Goal: Task Accomplishment & Management: Use online tool/utility

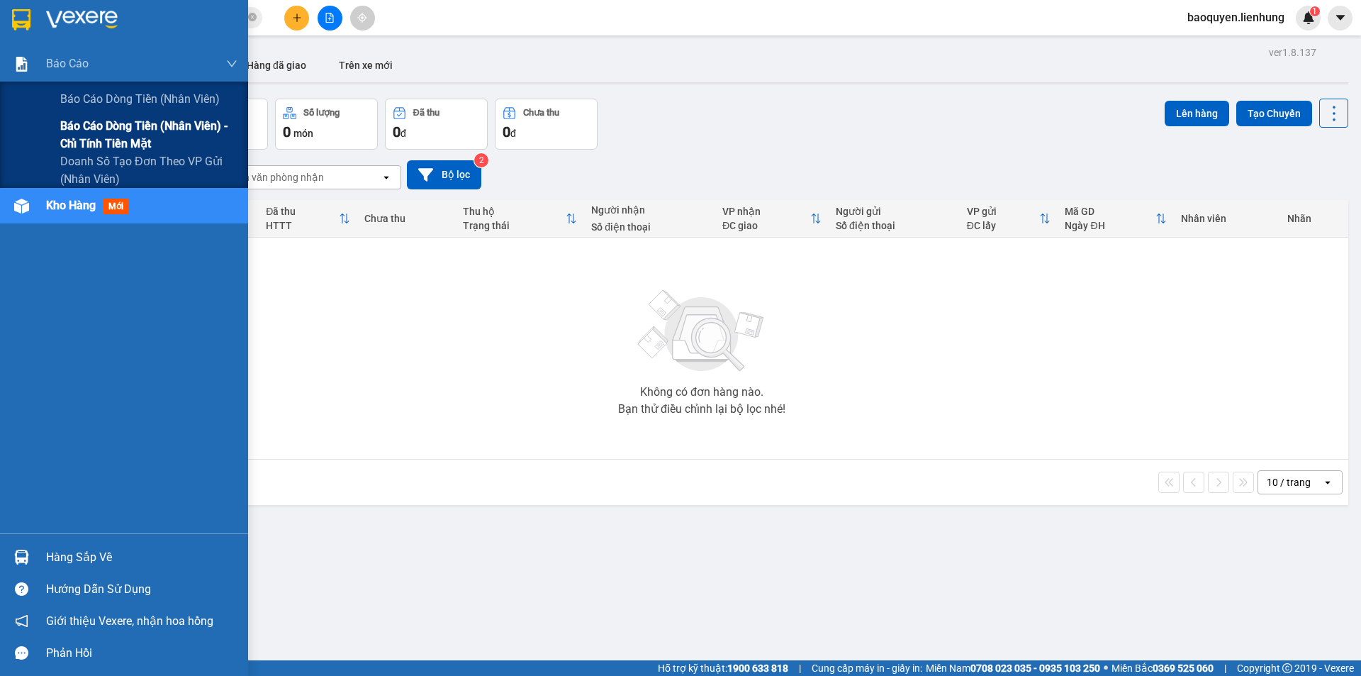
click at [118, 126] on span "Báo cáo dòng tiền (nhân viên) - chỉ tính tiền mặt" at bounding box center [148, 134] width 177 height 35
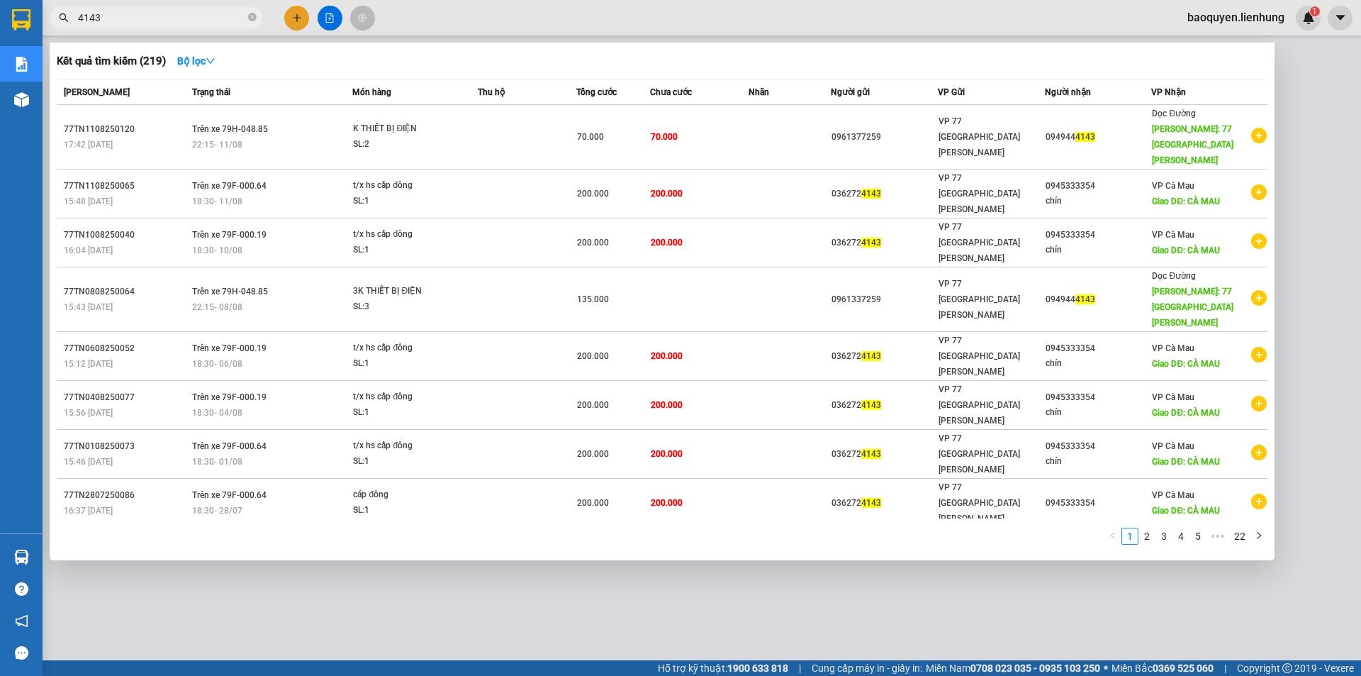
click at [184, 14] on input "4143" at bounding box center [161, 18] width 167 height 16
type input "4"
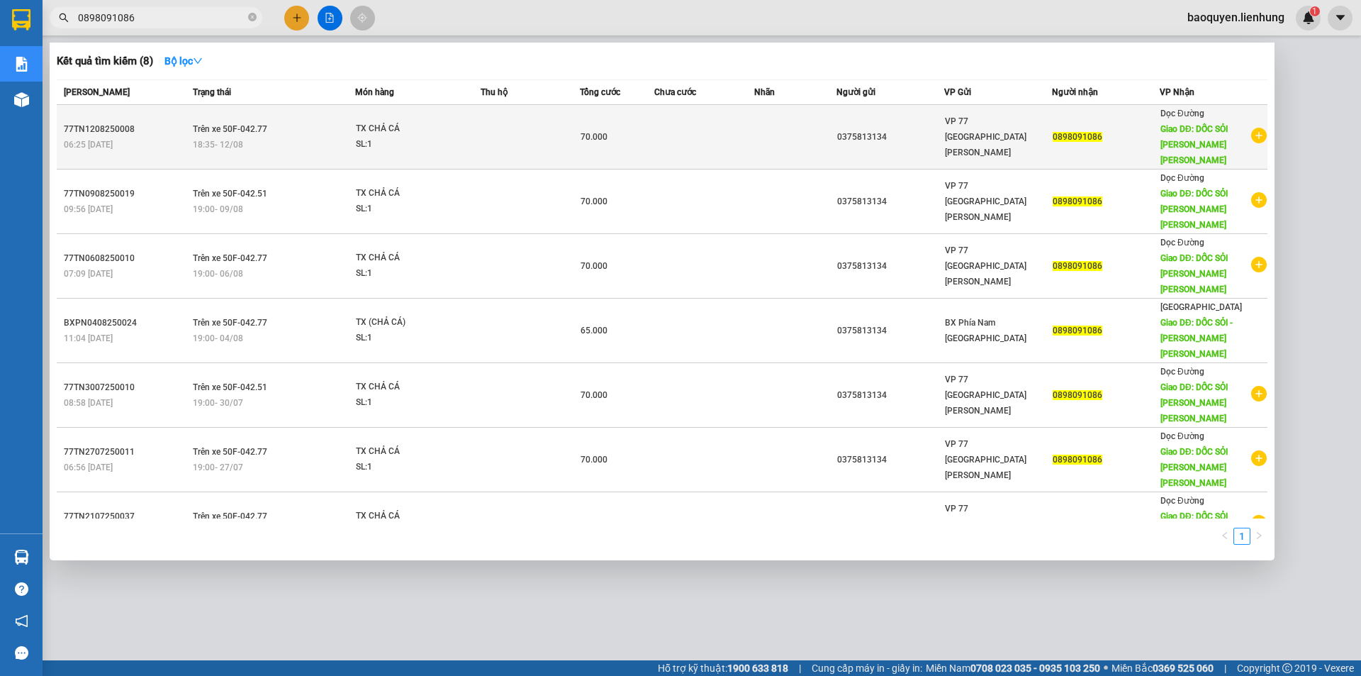
type input "0898091086"
click at [778, 126] on td at bounding box center [795, 137] width 83 height 65
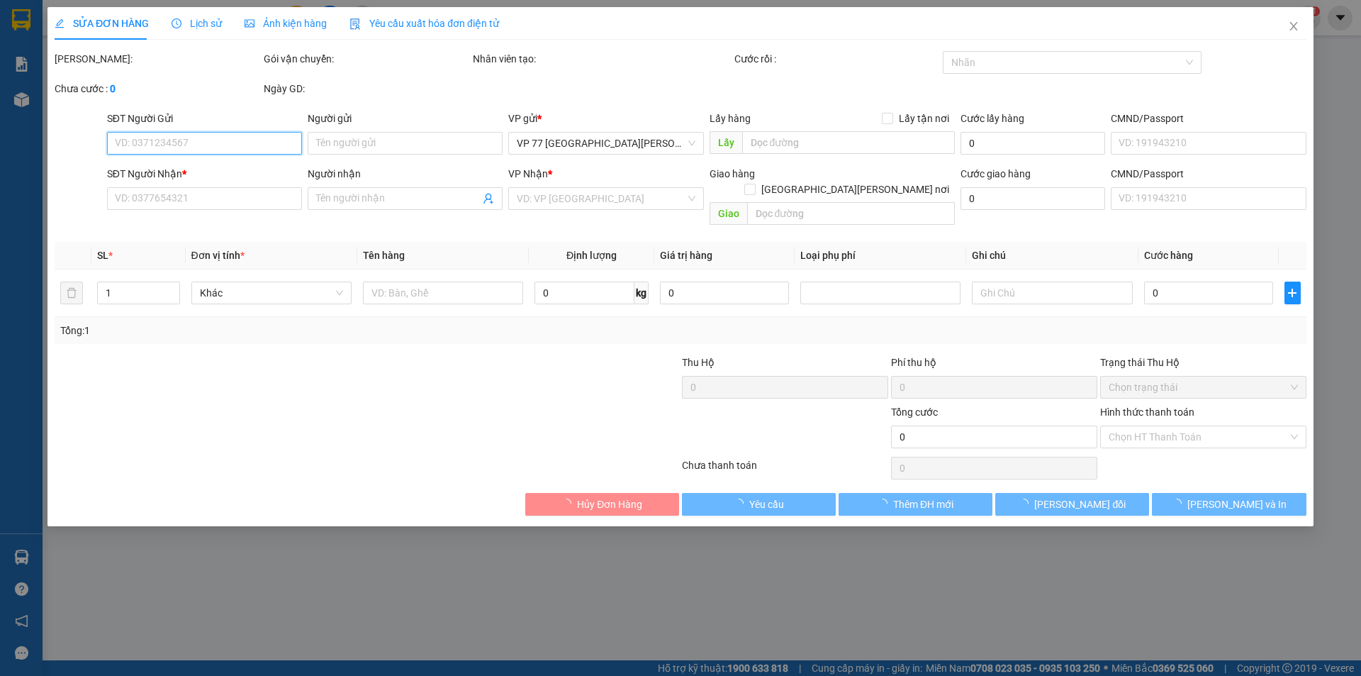
type input "0375813134"
type input "0898091086"
type input "DỐC SỎI QUẢNG NGÃI"
type input "70.000"
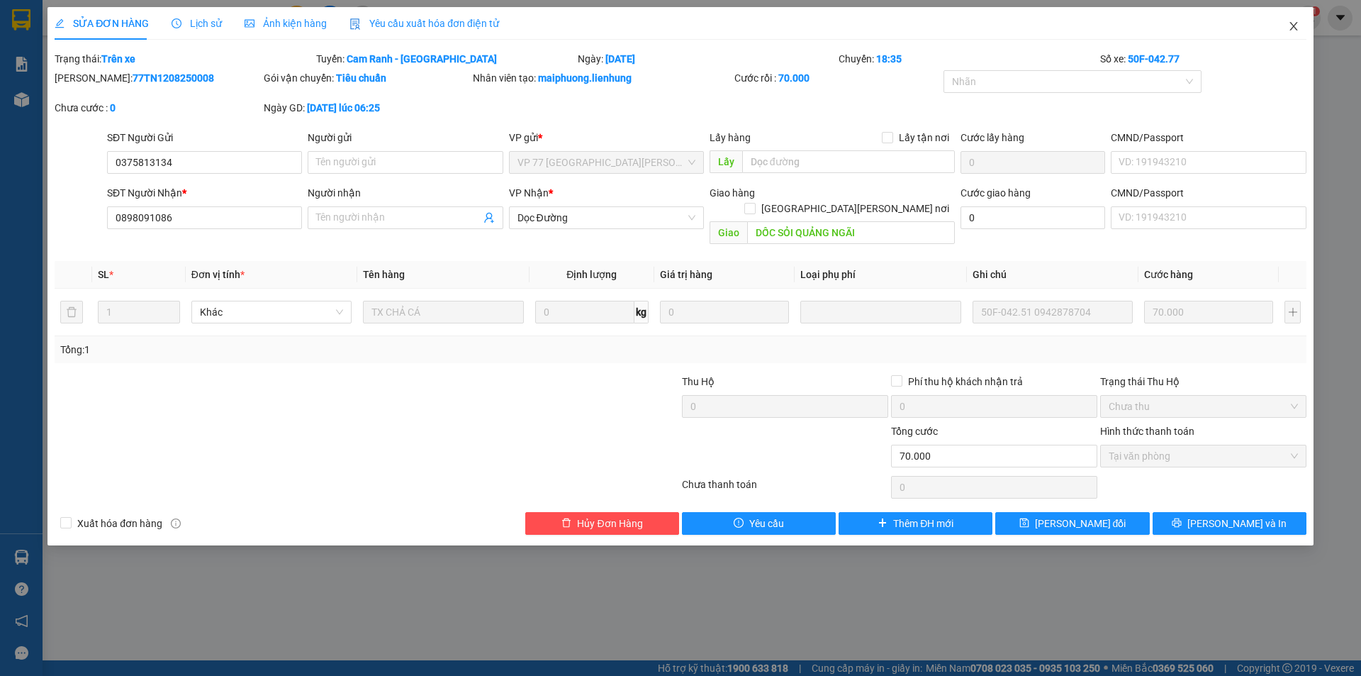
click at [1290, 26] on icon "close" at bounding box center [1293, 26] width 11 height 11
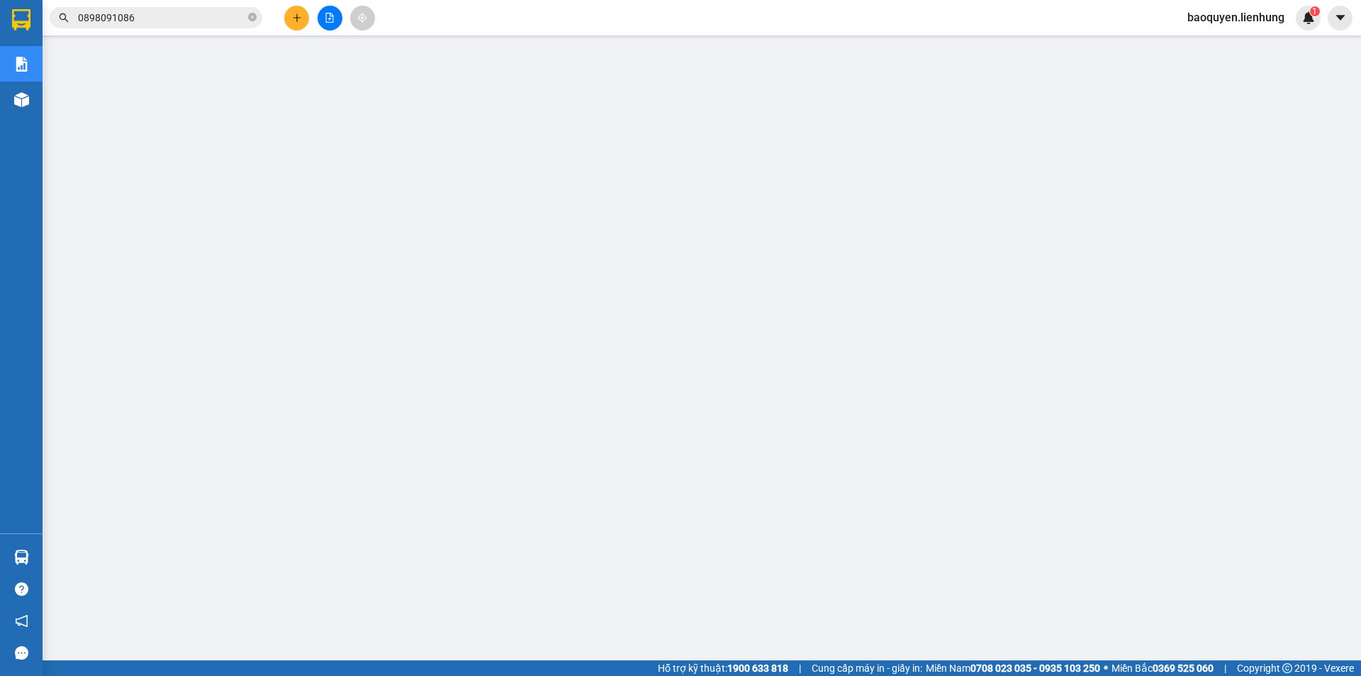
click at [1275, 9] on span "baoquyen.lienhung" at bounding box center [1236, 18] width 120 height 18
click at [1244, 45] on span "Đăng xuất" at bounding box center [1242, 44] width 91 height 16
